Goal: Task Accomplishment & Management: Manage account settings

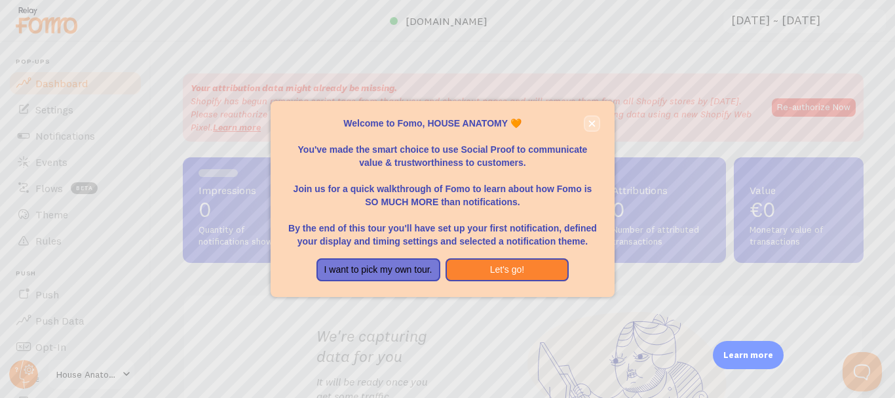
click at [594, 125] on icon "close," at bounding box center [591, 123] width 7 height 7
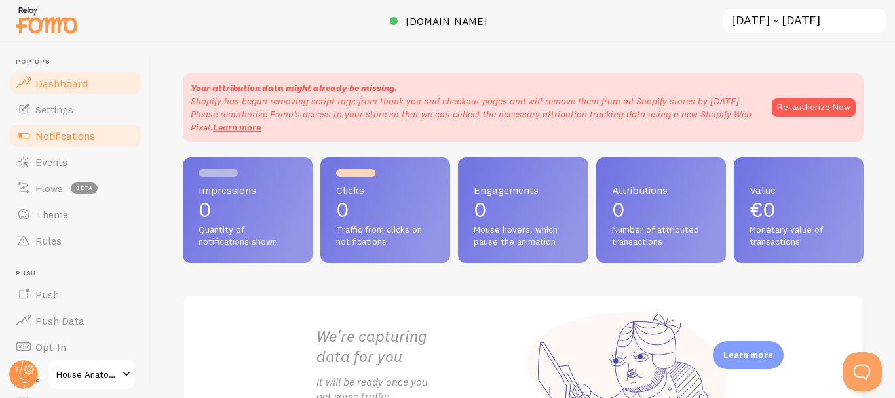
click at [88, 138] on span "Notifications" at bounding box center [65, 135] width 60 height 13
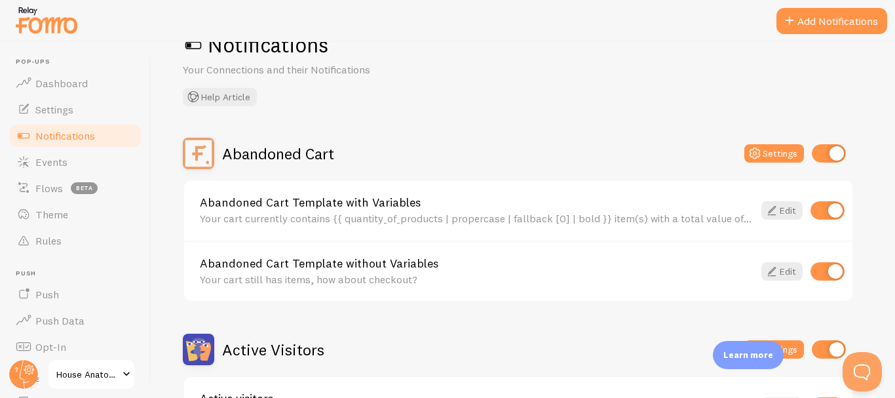
scroll to position [65, 0]
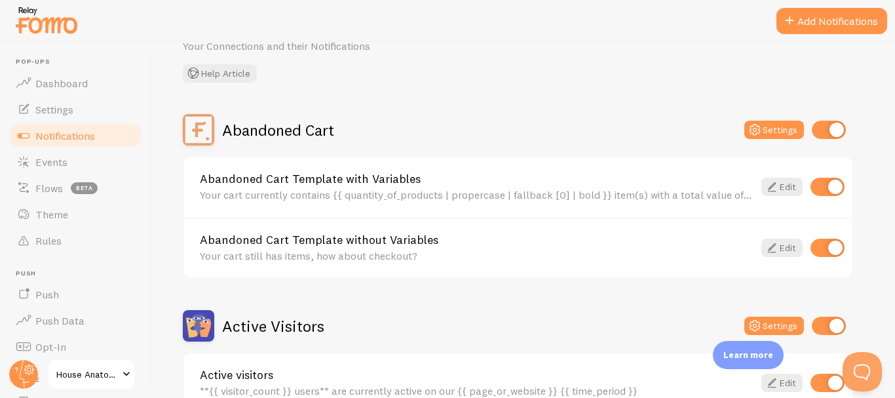
click at [825, 180] on input "checkbox" at bounding box center [827, 186] width 34 height 18
checkbox input "false"
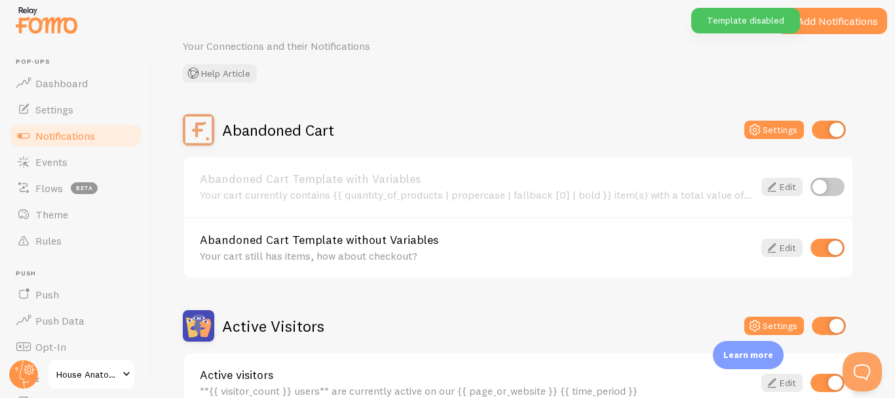
click at [819, 248] on input "checkbox" at bounding box center [827, 247] width 34 height 18
checkbox input "false"
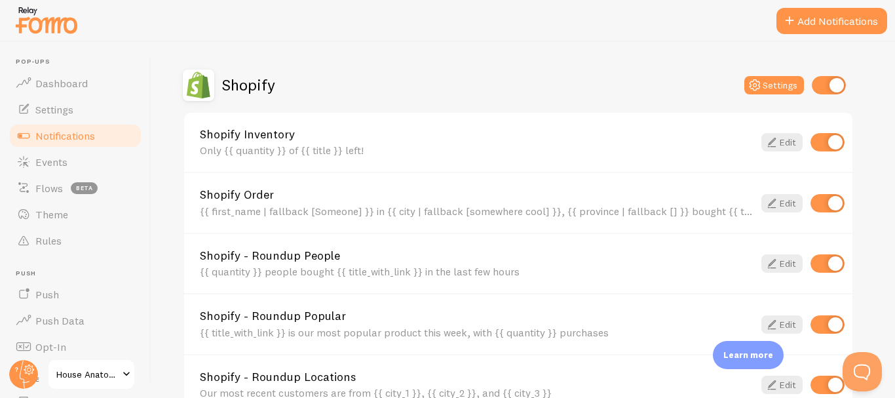
scroll to position [458, 0]
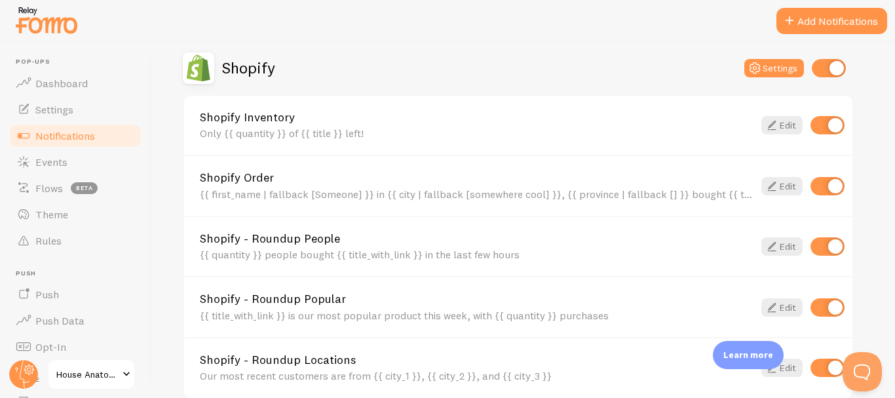
click at [821, 121] on input "checkbox" at bounding box center [827, 125] width 34 height 18
checkbox input "false"
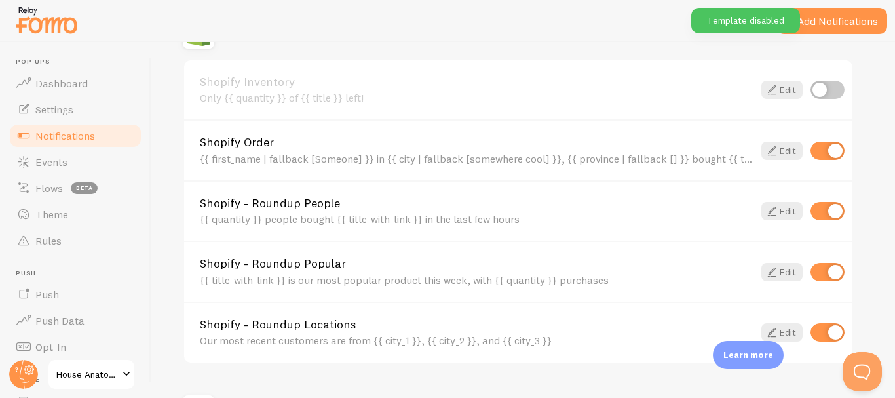
scroll to position [524, 0]
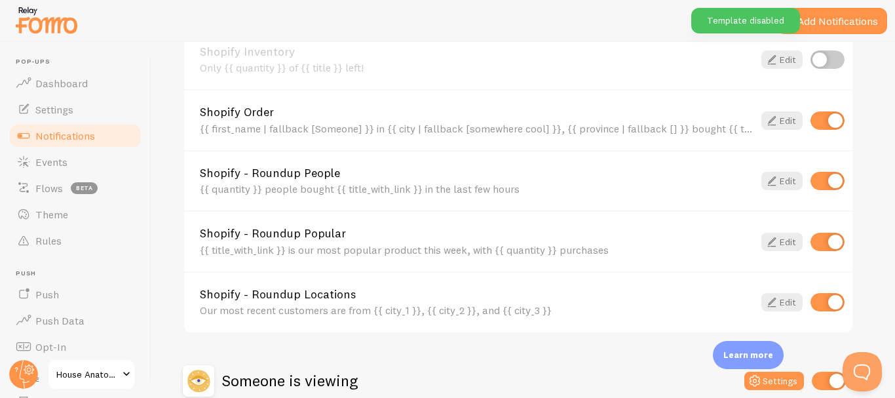
click at [819, 185] on input "checkbox" at bounding box center [827, 181] width 34 height 18
checkbox input "false"
click at [819, 242] on input "checkbox" at bounding box center [827, 241] width 34 height 18
checkbox input "false"
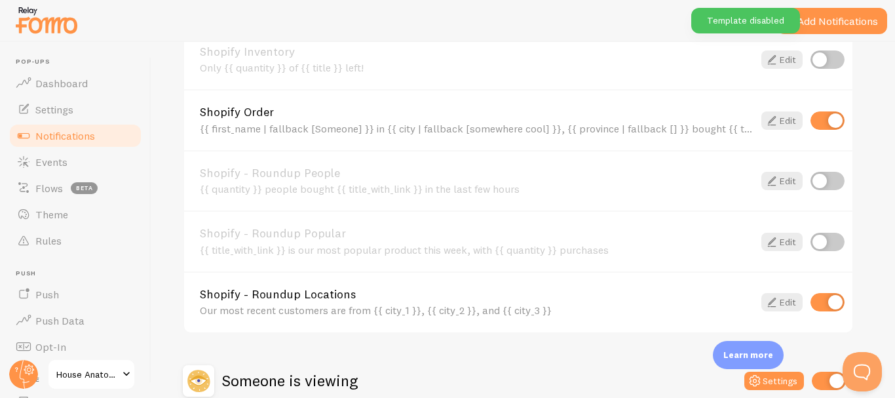
click at [818, 305] on input "checkbox" at bounding box center [827, 302] width 34 height 18
checkbox input "false"
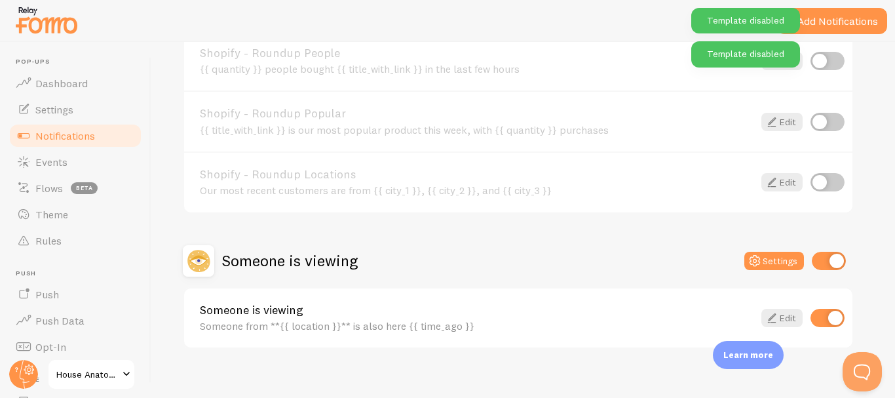
scroll to position [655, 0]
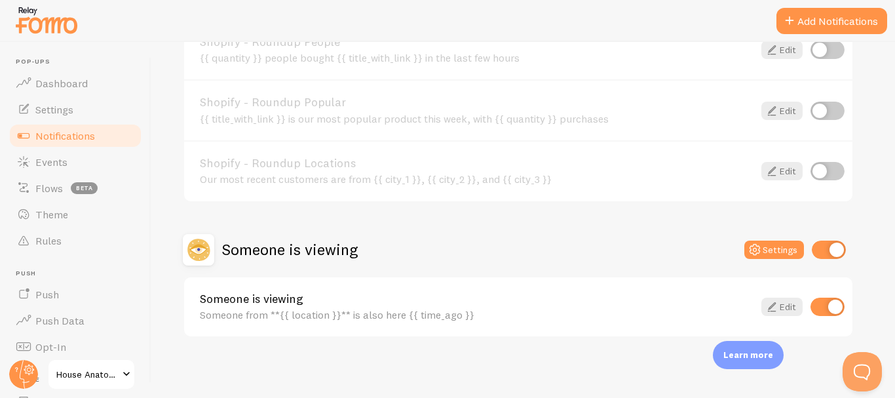
click at [823, 308] on input "checkbox" at bounding box center [827, 306] width 34 height 18
checkbox input "false"
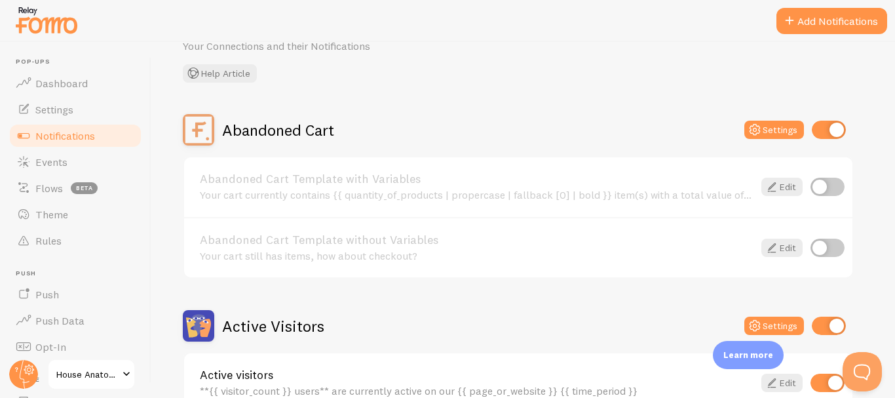
scroll to position [196, 0]
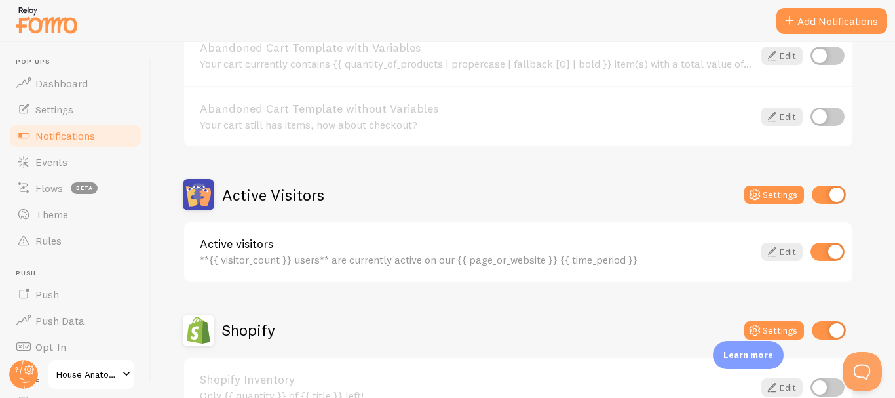
click at [819, 254] on input "checkbox" at bounding box center [827, 251] width 34 height 18
checkbox input "false"
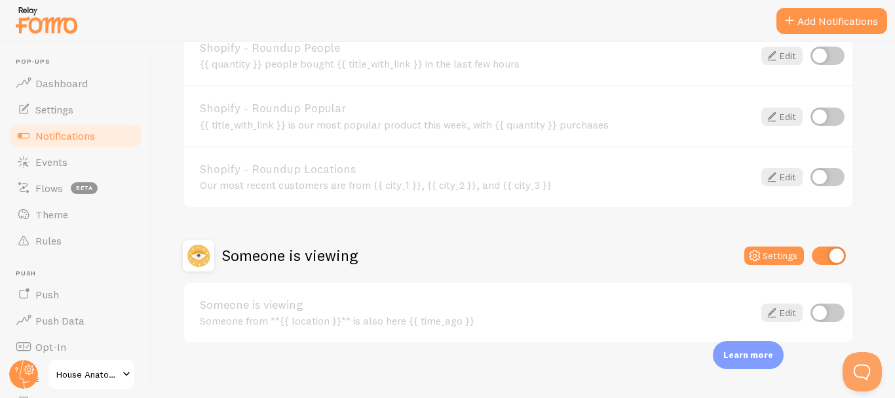
scroll to position [658, 0]
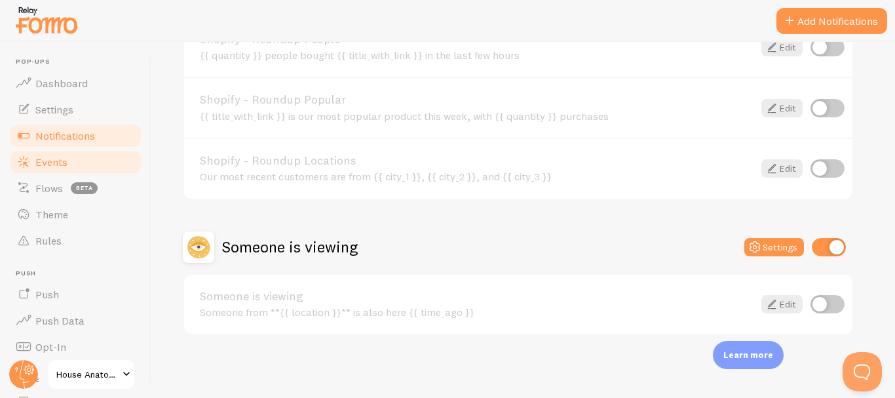
click at [65, 160] on span "Events" at bounding box center [51, 161] width 32 height 13
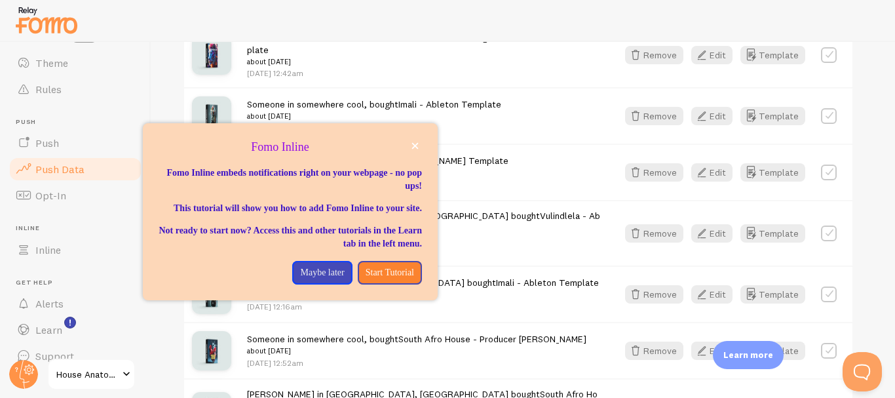
scroll to position [170, 0]
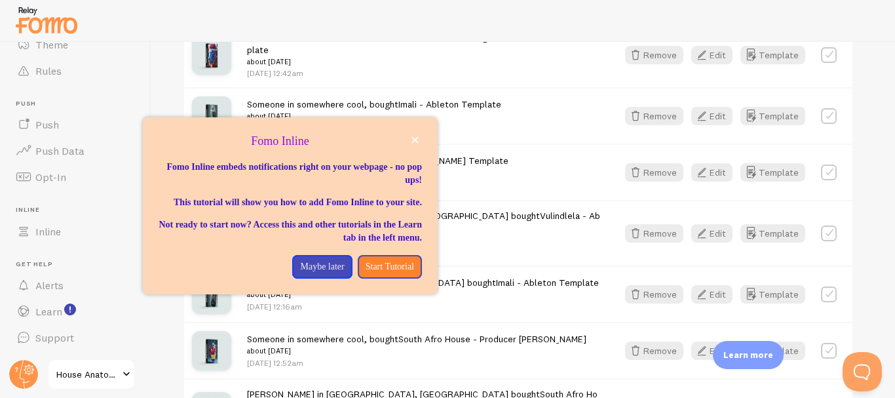
click at [122, 372] on span at bounding box center [127, 374] width 16 height 16
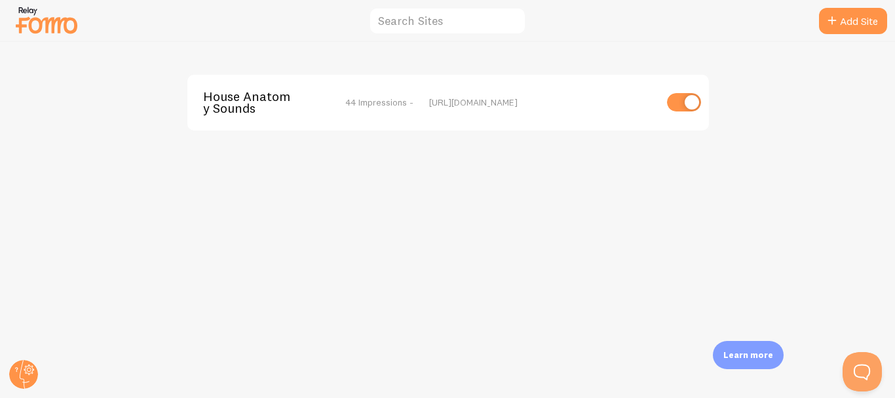
click at [43, 34] on img at bounding box center [46, 19] width 65 height 33
click at [18, 377] on circle at bounding box center [23, 374] width 29 height 29
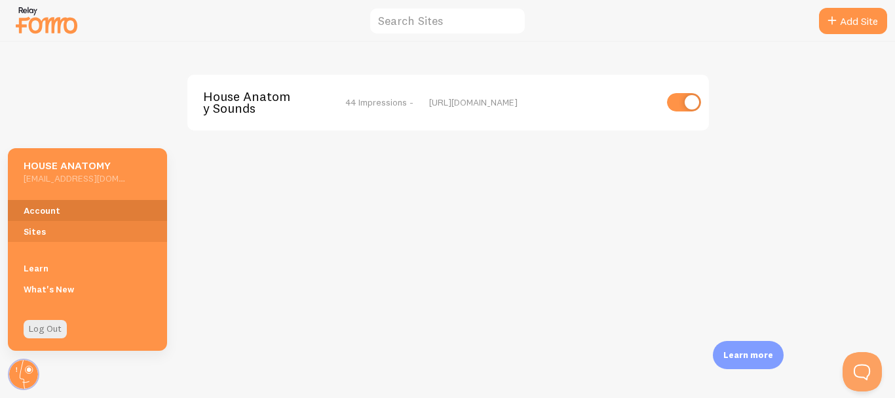
click at [56, 214] on link "Account" at bounding box center [87, 210] width 159 height 21
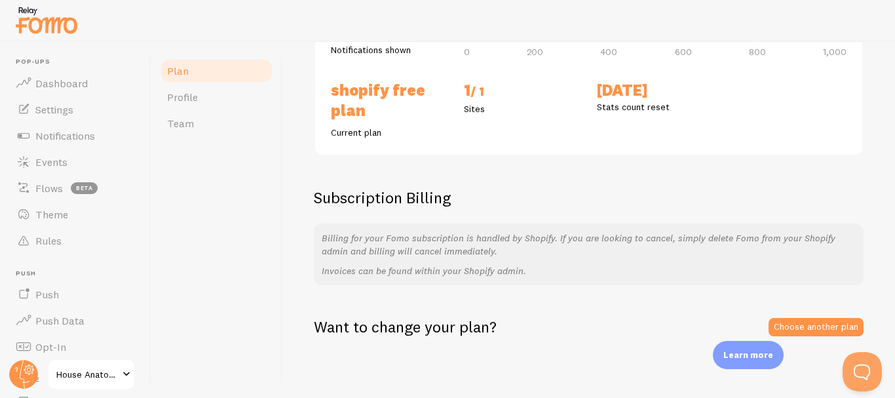
scroll to position [192, 0]
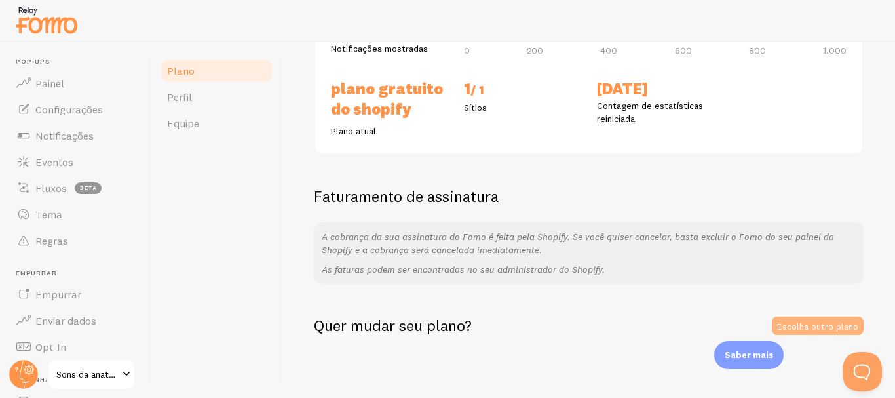
click at [794, 324] on font "Escolha outro plano" at bounding box center [817, 326] width 81 height 12
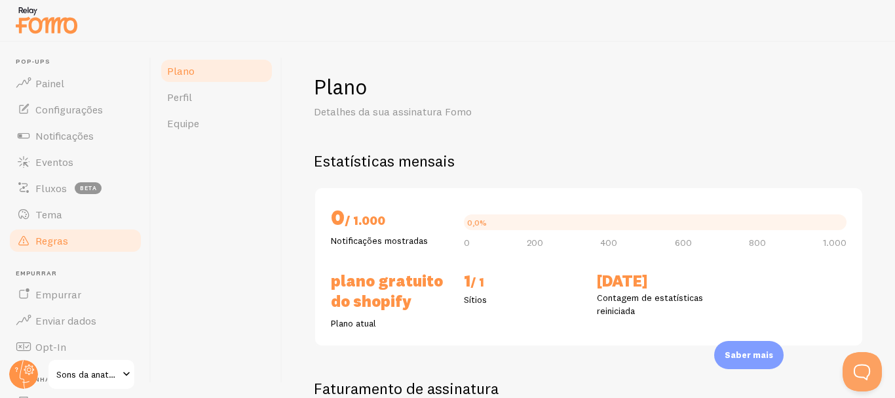
click at [64, 234] on font "Regras" at bounding box center [51, 240] width 33 height 13
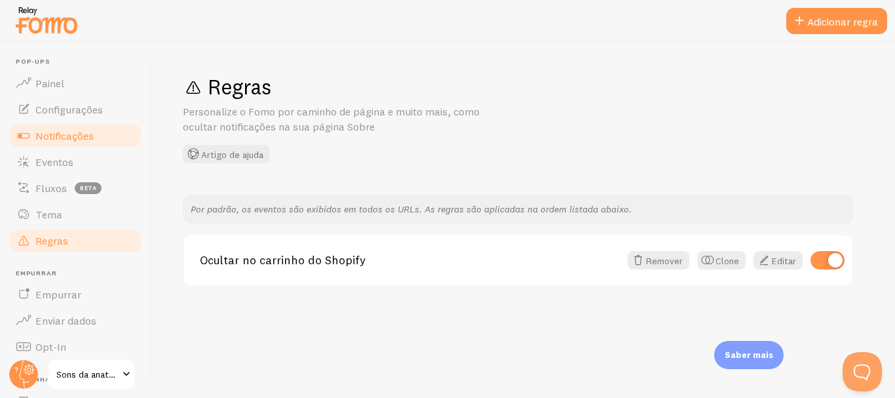
click at [58, 140] on font "Notificações" at bounding box center [64, 135] width 58 height 13
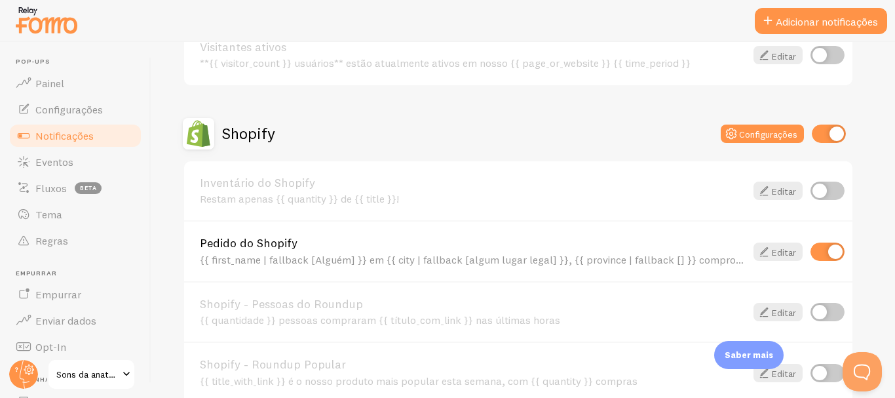
scroll to position [458, 0]
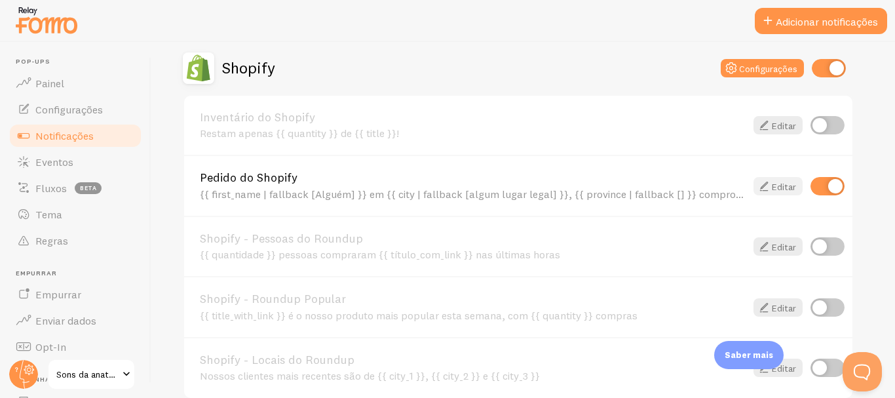
click at [772, 187] on font "Editar" at bounding box center [783, 186] width 24 height 12
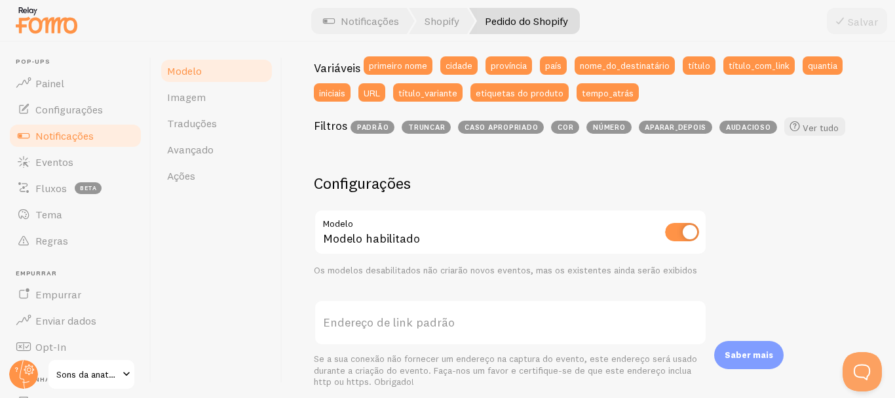
scroll to position [393, 0]
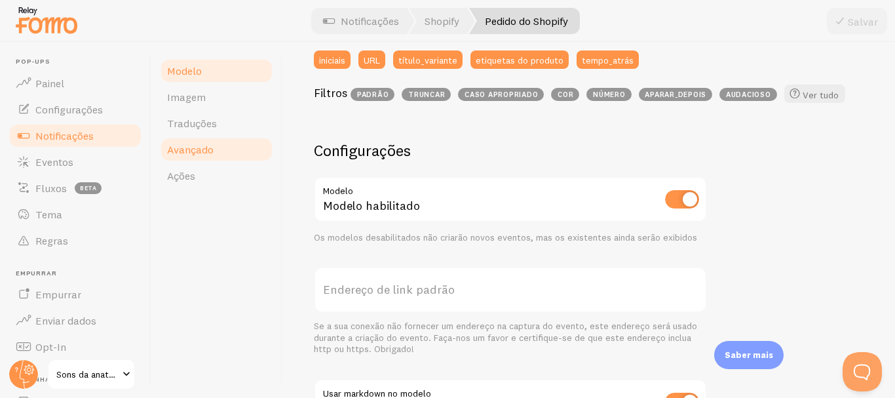
click at [240, 153] on link "Avançado" at bounding box center [216, 149] width 115 height 26
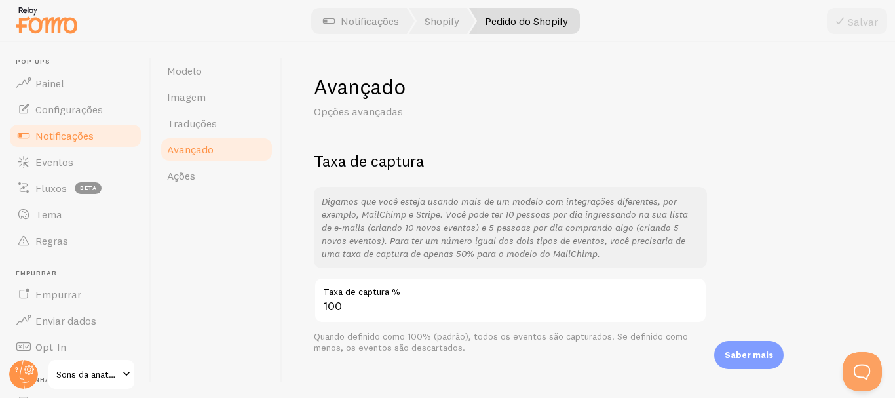
scroll to position [19, 0]
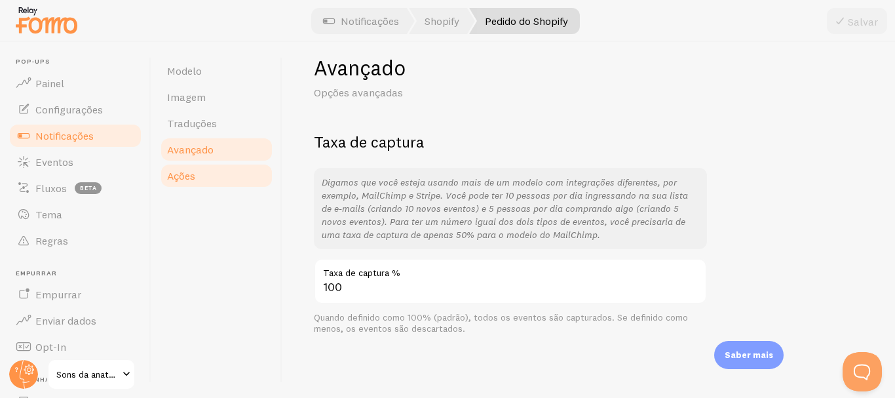
click at [200, 172] on link "Ações" at bounding box center [216, 175] width 115 height 26
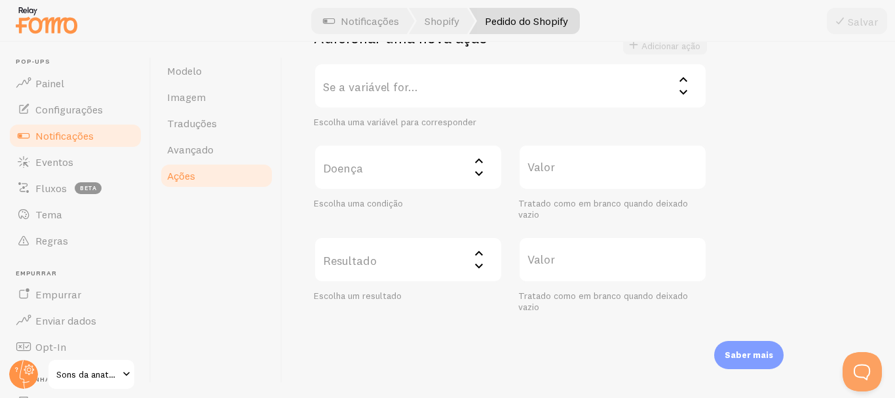
scroll to position [310, 0]
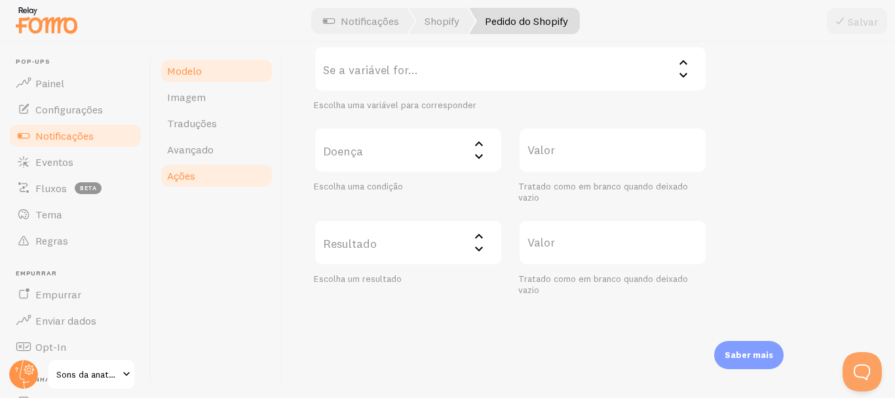
click at [176, 72] on font "Modelo" at bounding box center [184, 70] width 35 height 13
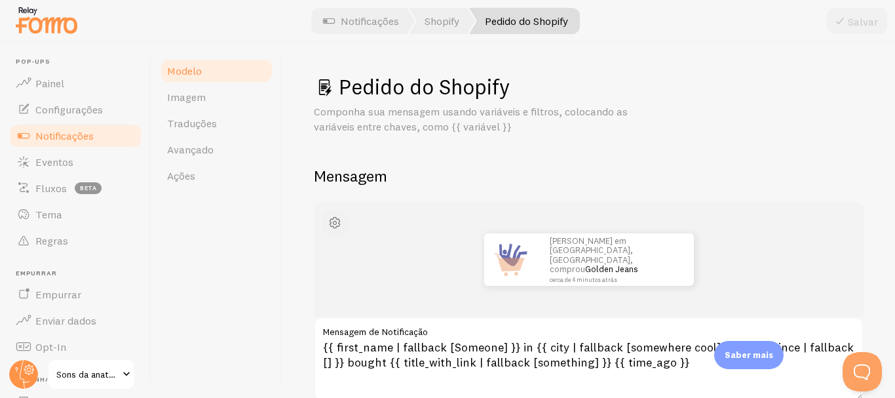
click at [328, 217] on span "button" at bounding box center [335, 223] width 16 height 16
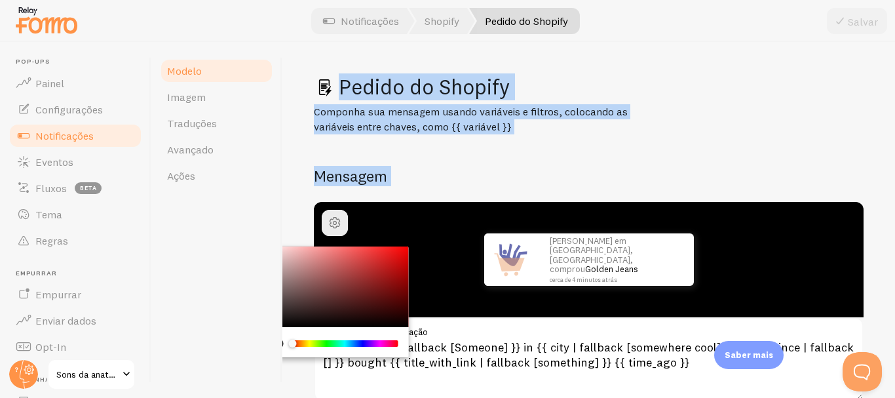
drag, startPoint x: 289, startPoint y: 310, endPoint x: 278, endPoint y: 331, distance: 23.7
click at [278, 331] on div "Modelo Imagem Traduções Avançado Ações Pedido do Shopify Componha sua mensagem …" at bounding box center [522, 220] width 743 height 356
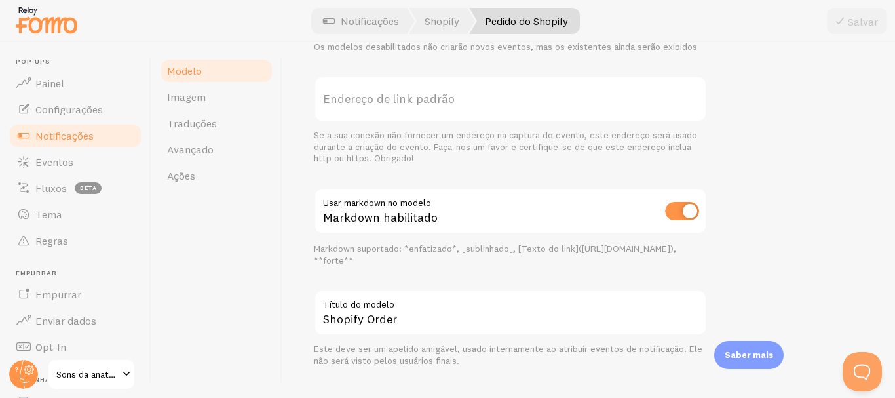
scroll to position [607, 0]
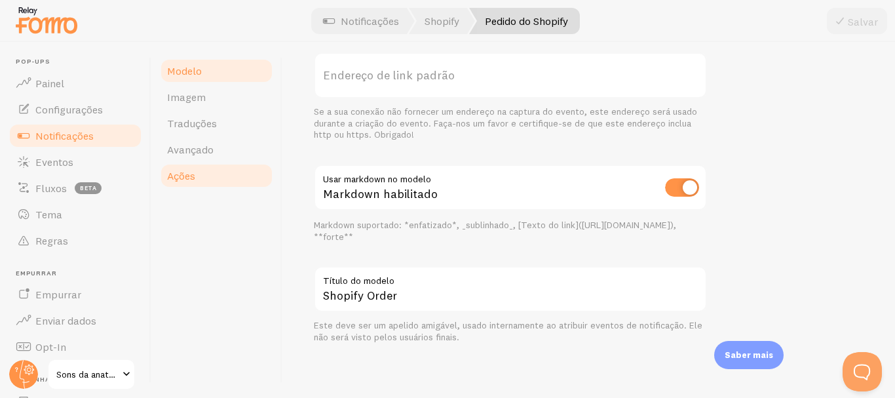
click at [192, 177] on font "Ações" at bounding box center [181, 175] width 28 height 13
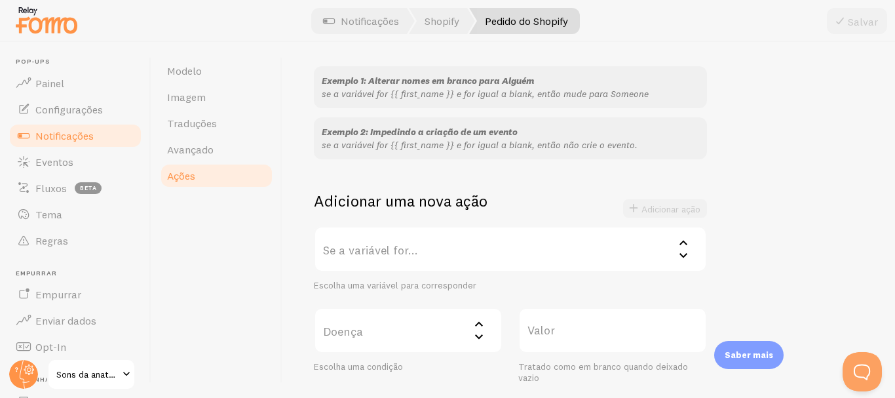
scroll to position [131, 0]
click at [413, 255] on font "Se a variável for..." at bounding box center [370, 248] width 95 height 15
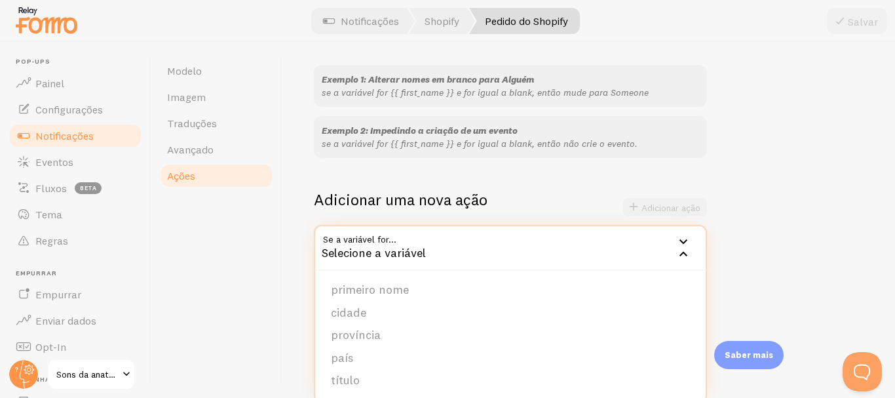
click at [307, 252] on div "Ações Você pode combinar qualquer {{variável}} e substituí-la por uma palavra, …" at bounding box center [588, 220] width 612 height 356
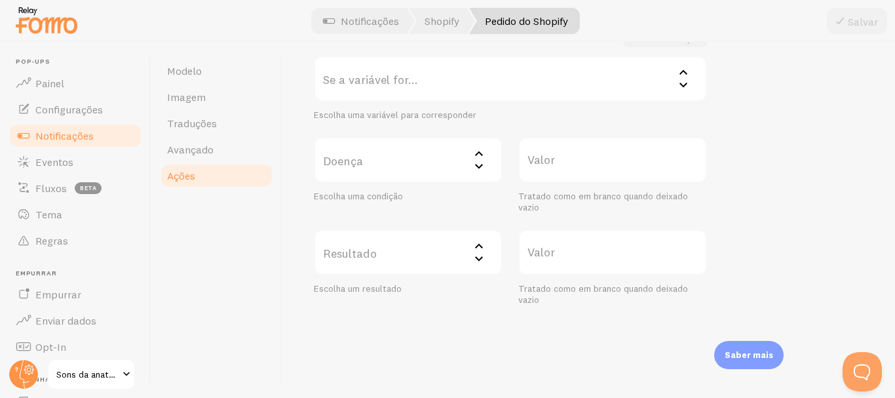
scroll to position [310, 0]
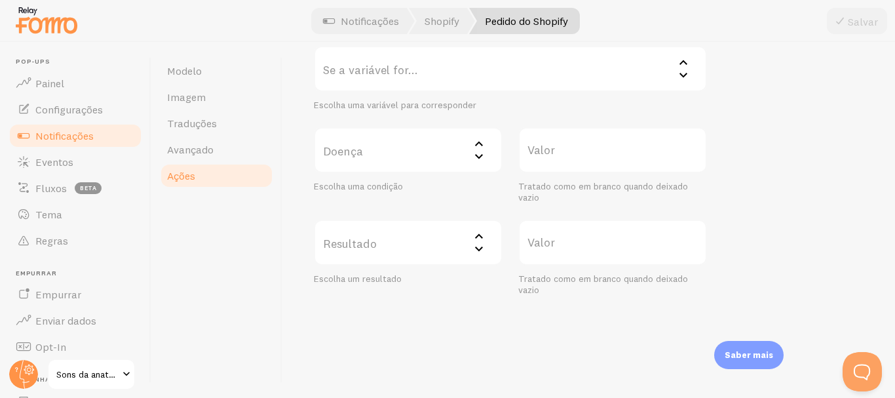
click at [403, 236] on label "Resultado" at bounding box center [408, 242] width 189 height 46
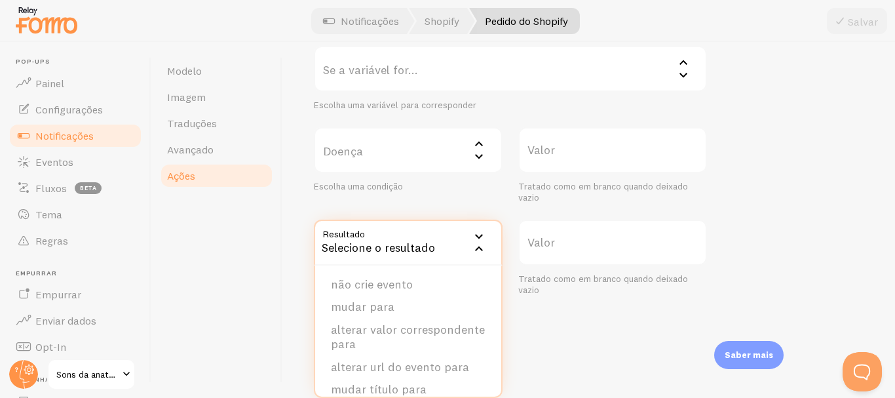
click at [288, 261] on div "Ações Você pode combinar qualquer {{variável}} e substituí-la por uma palavra, …" at bounding box center [588, 220] width 612 height 356
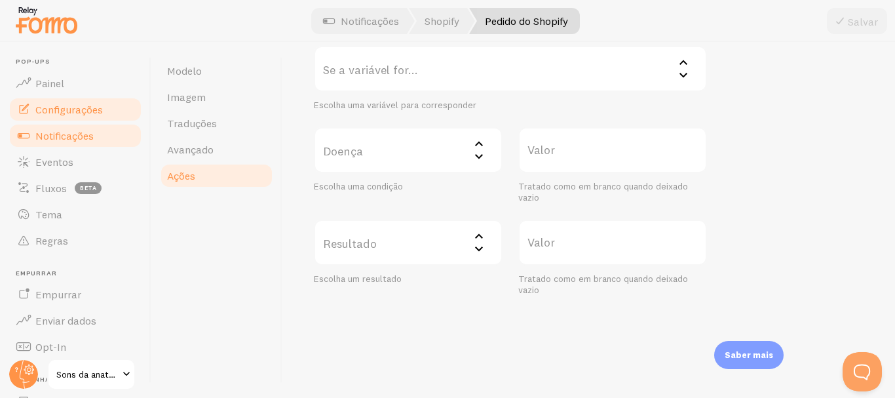
click at [71, 103] on font "Configurações" at bounding box center [68, 109] width 67 height 13
